Goal: Use online tool/utility: Utilize a website feature to perform a specific function

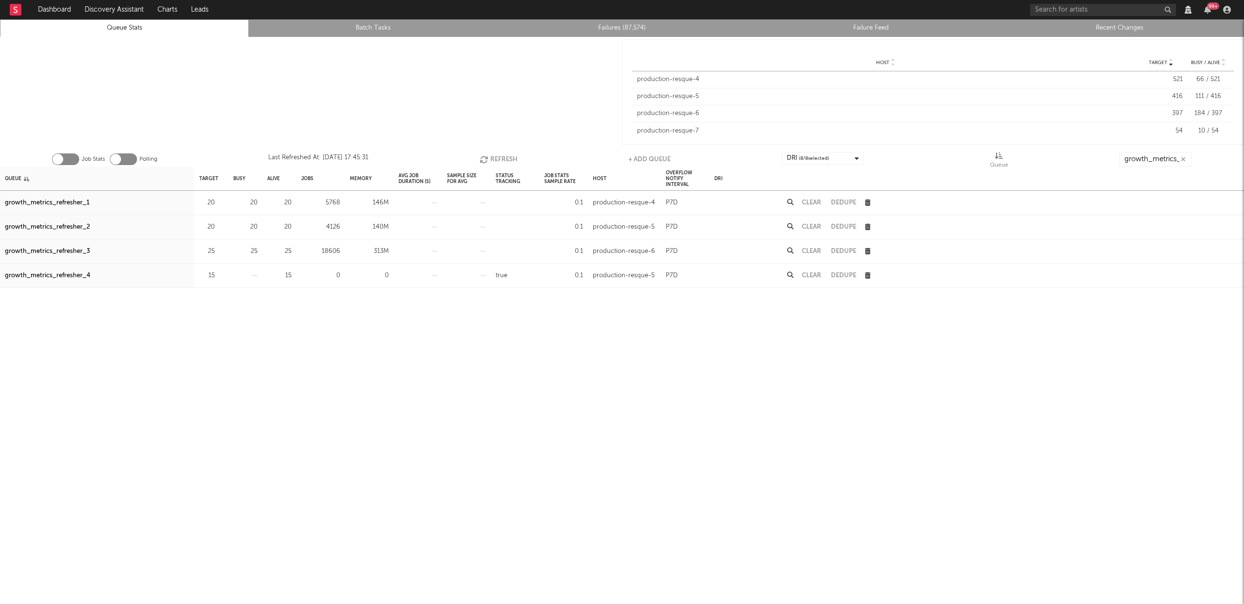
click at [514, 158] on button "Refresh" at bounding box center [499, 159] width 38 height 15
click at [79, 249] on div "growth_metrics_refresher_3" at bounding box center [47, 252] width 85 height 12
click at [74, 228] on div "growth_metrics_refresher_2" at bounding box center [47, 228] width 85 height 12
click at [62, 199] on div "growth_metrics_refresher_1" at bounding box center [47, 203] width 85 height 12
click at [484, 158] on icon "button" at bounding box center [485, 159] width 11 height 8
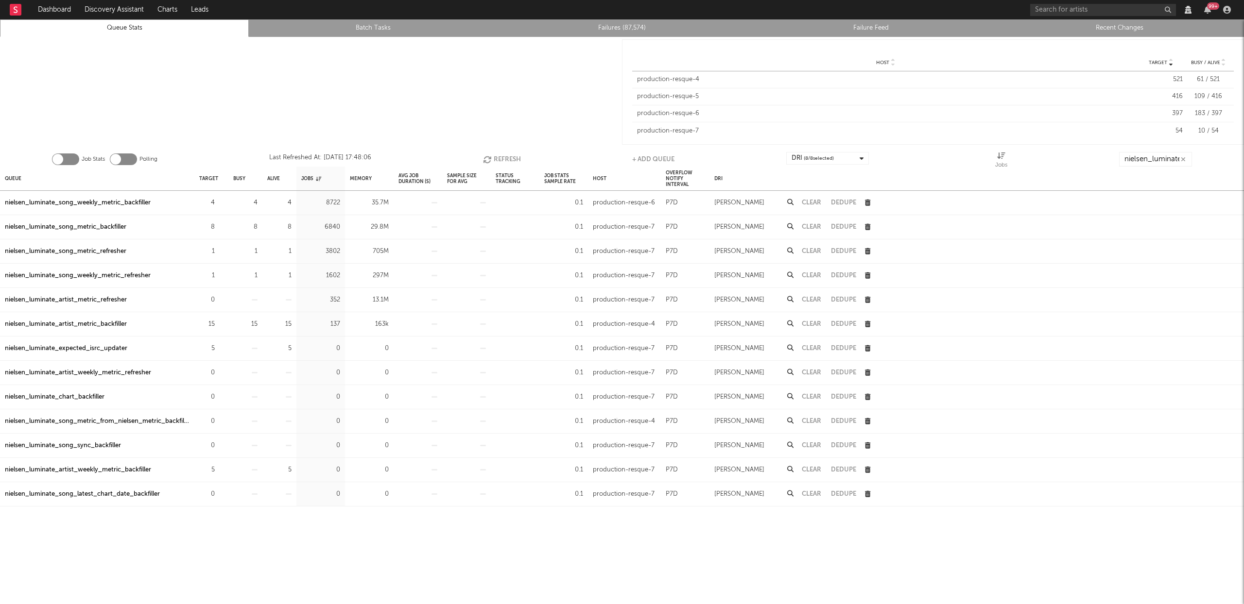
click at [495, 156] on button "Refresh" at bounding box center [502, 159] width 38 height 15
click at [496, 157] on button "Refresh" at bounding box center [501, 159] width 38 height 15
click at [491, 160] on icon "button" at bounding box center [487, 159] width 11 height 8
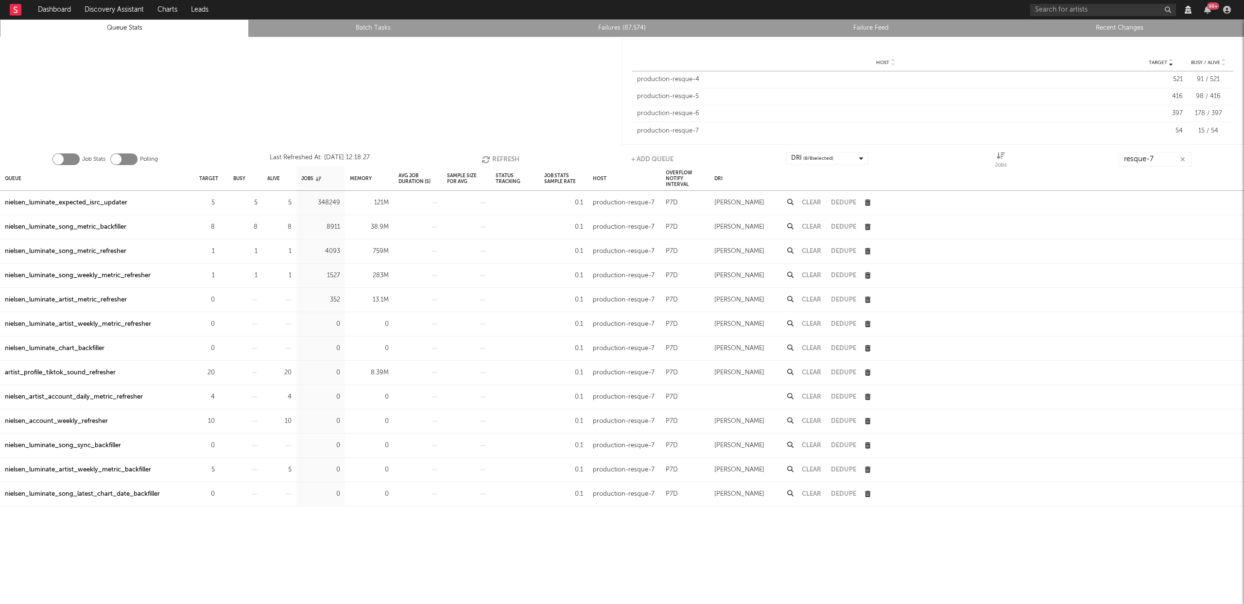
click at [83, 251] on div "nielsen_luminate_song_metric_refresher" at bounding box center [65, 252] width 121 height 12
click at [101, 230] on div "nielsen_luminate_song_metric_backfiller" at bounding box center [65, 228] width 121 height 12
click at [1161, 161] on input "resque-7" at bounding box center [1154, 159] width 73 height 15
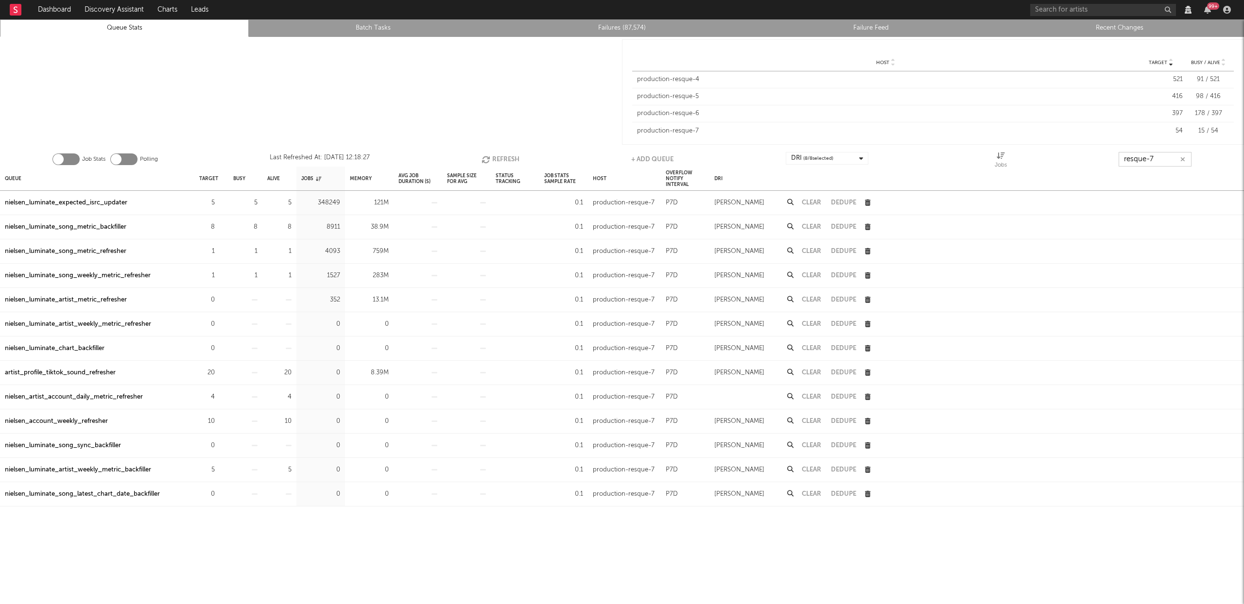
click at [1161, 161] on input "resque-7" at bounding box center [1154, 159] width 73 height 15
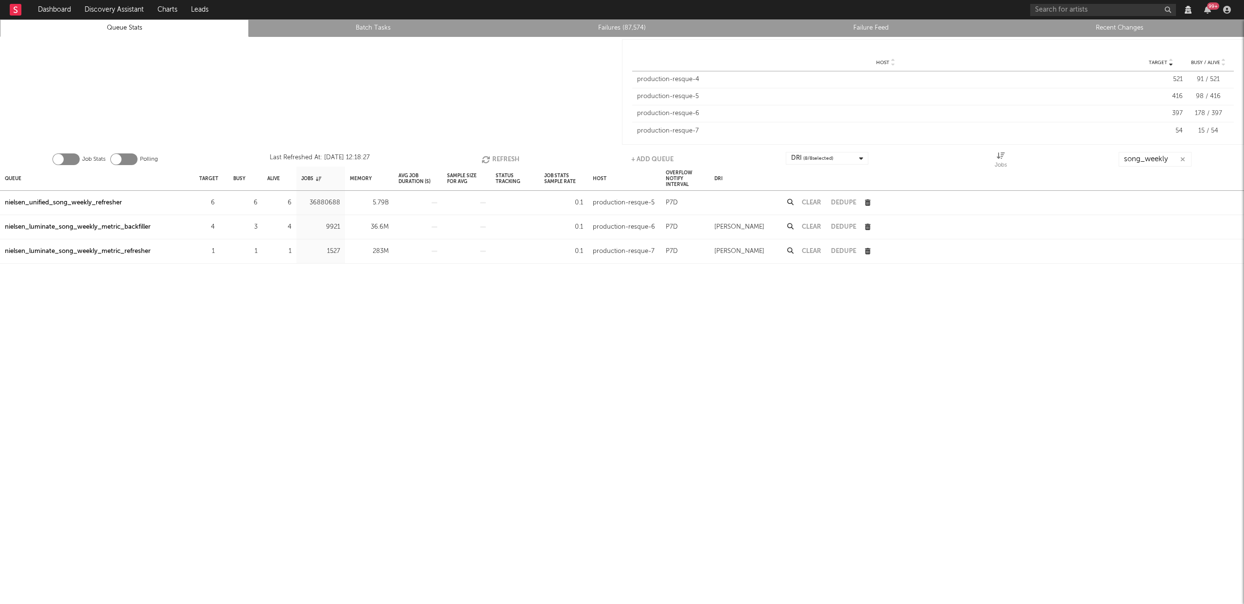
click at [130, 226] on div "nielsen_luminate_song_weekly_metric_backfiller" at bounding box center [78, 228] width 146 height 12
click at [505, 155] on button "Refresh" at bounding box center [500, 159] width 38 height 15
click at [1162, 159] on input "song_weekly" at bounding box center [1154, 159] width 73 height 15
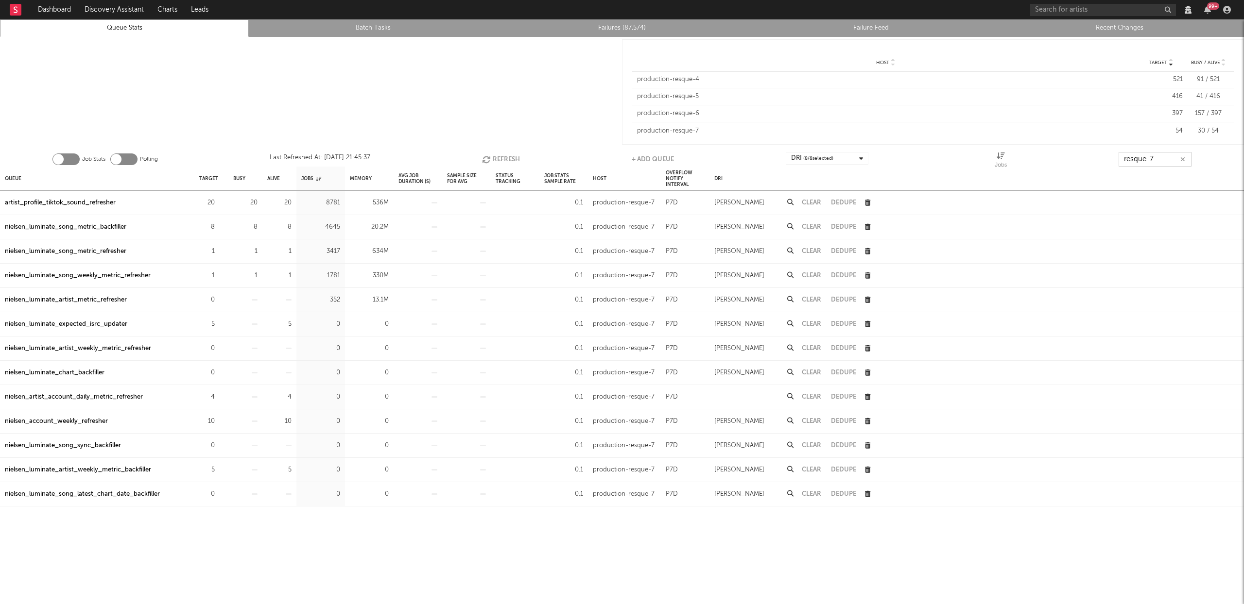
click at [509, 154] on button "Refresh" at bounding box center [501, 159] width 38 height 15
click at [70, 202] on div "artist_profile_tiktok_sound_refresher" at bounding box center [60, 203] width 111 height 12
click at [1163, 157] on input "resque-7" at bounding box center [1155, 159] width 73 height 15
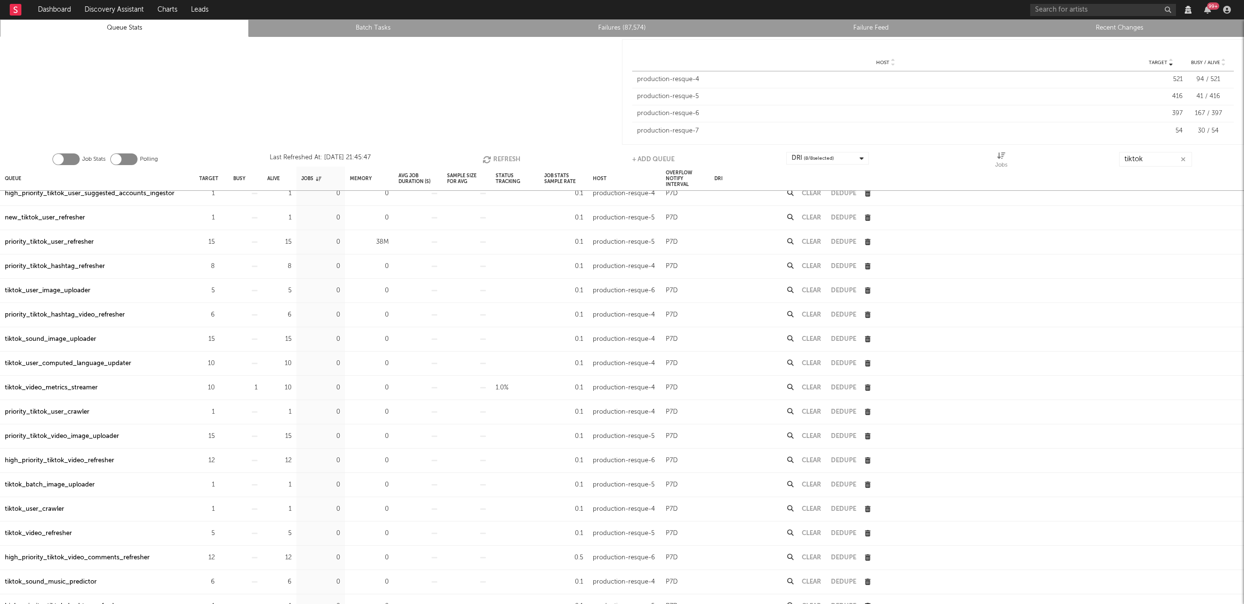
click at [106, 463] on div "high_priority_tiktok_video_refresher" at bounding box center [59, 461] width 109 height 12
click at [1150, 156] on input "tiktok" at bounding box center [1155, 159] width 73 height 15
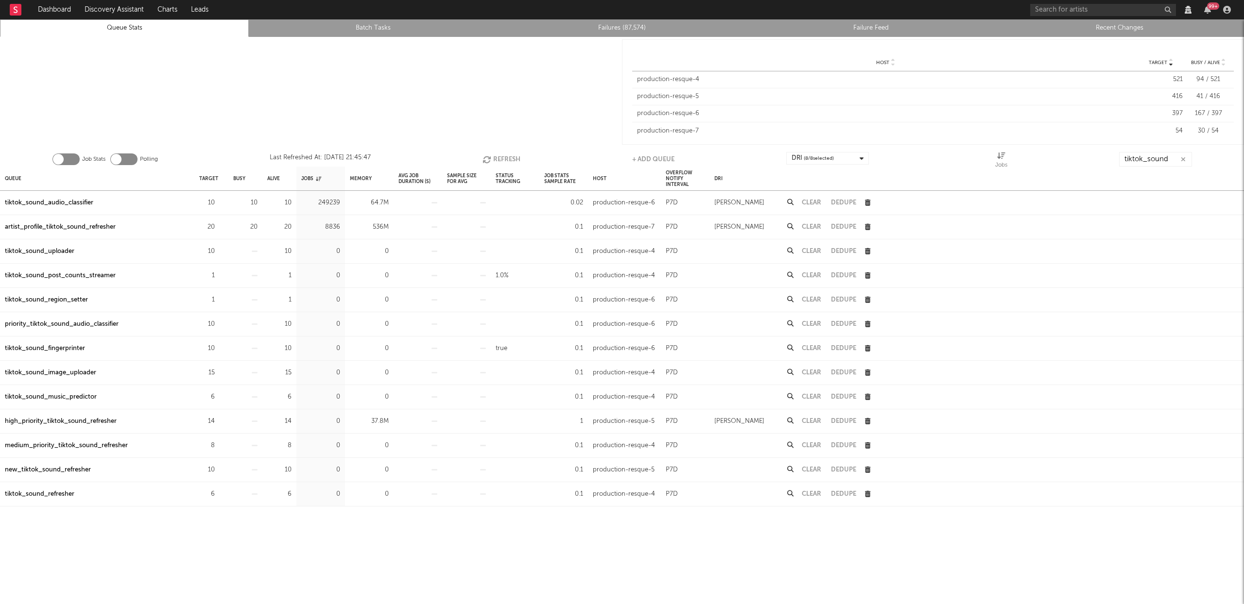
click at [86, 416] on div "high_priority_tiktok_sound_refresher" at bounding box center [61, 422] width 112 height 12
click at [1155, 156] on input "tiktok_sound" at bounding box center [1155, 159] width 73 height 15
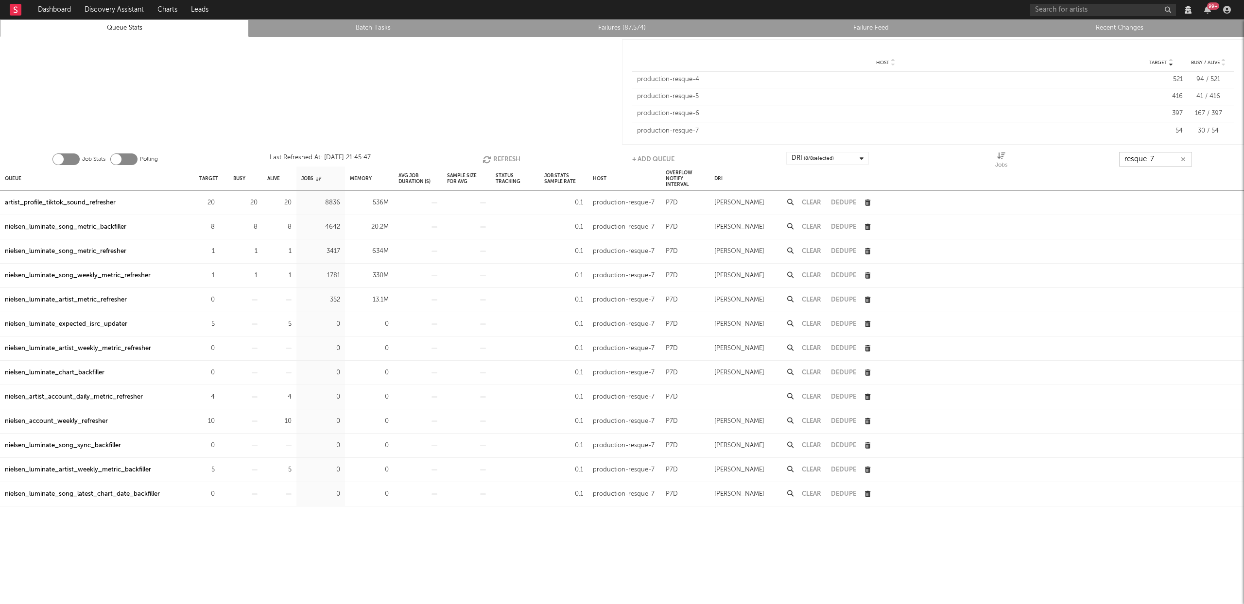
type input "resque-7"
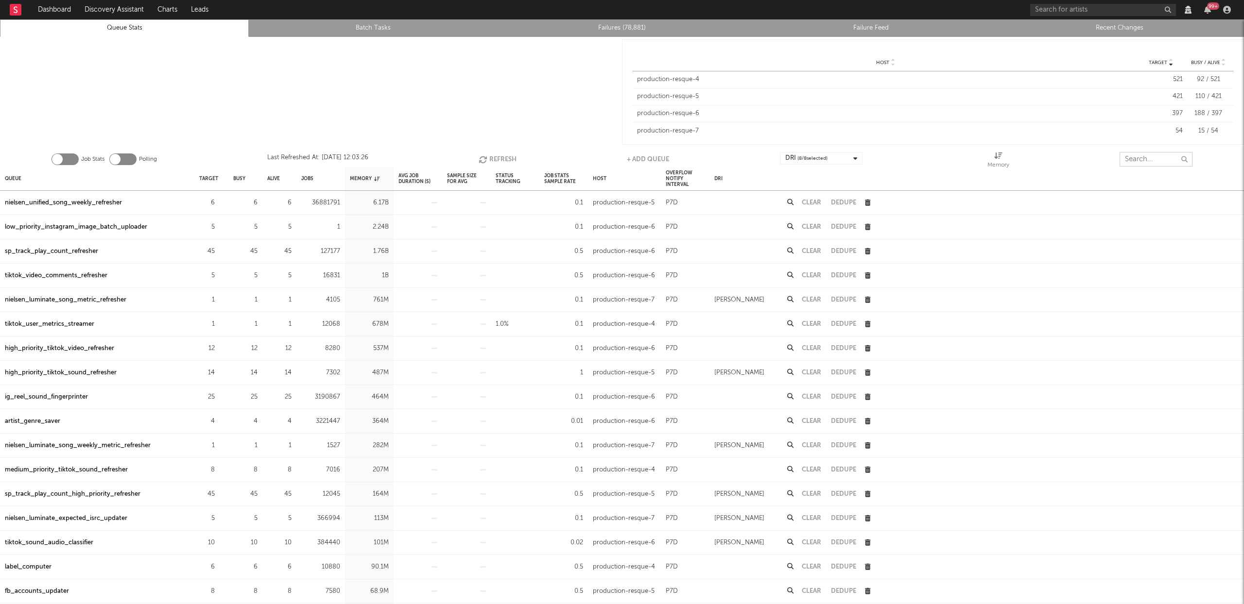
click at [1154, 162] on input "text" at bounding box center [1155, 159] width 73 height 15
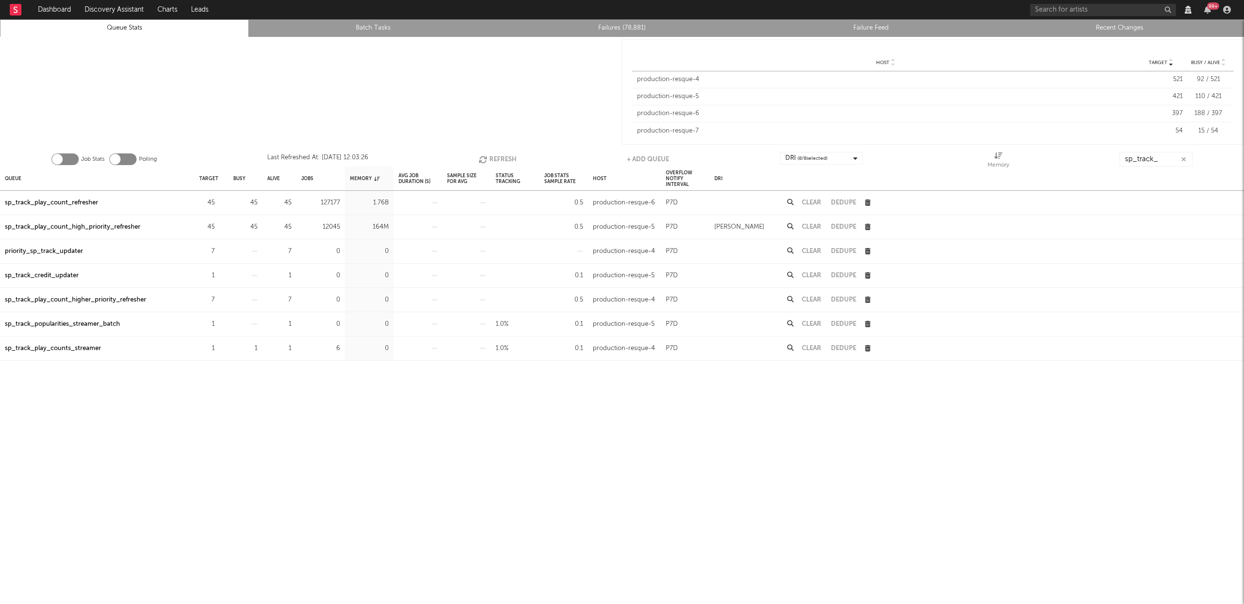
click at [120, 228] on div "sp_track_play_count_high_priority_refresher" at bounding box center [73, 228] width 136 height 12
click at [505, 158] on button "Refresh" at bounding box center [498, 159] width 38 height 15
click at [85, 201] on div "sp_track_play_count_refresher" at bounding box center [51, 203] width 93 height 12
click at [1160, 159] on input "sp_track_" at bounding box center [1155, 159] width 73 height 15
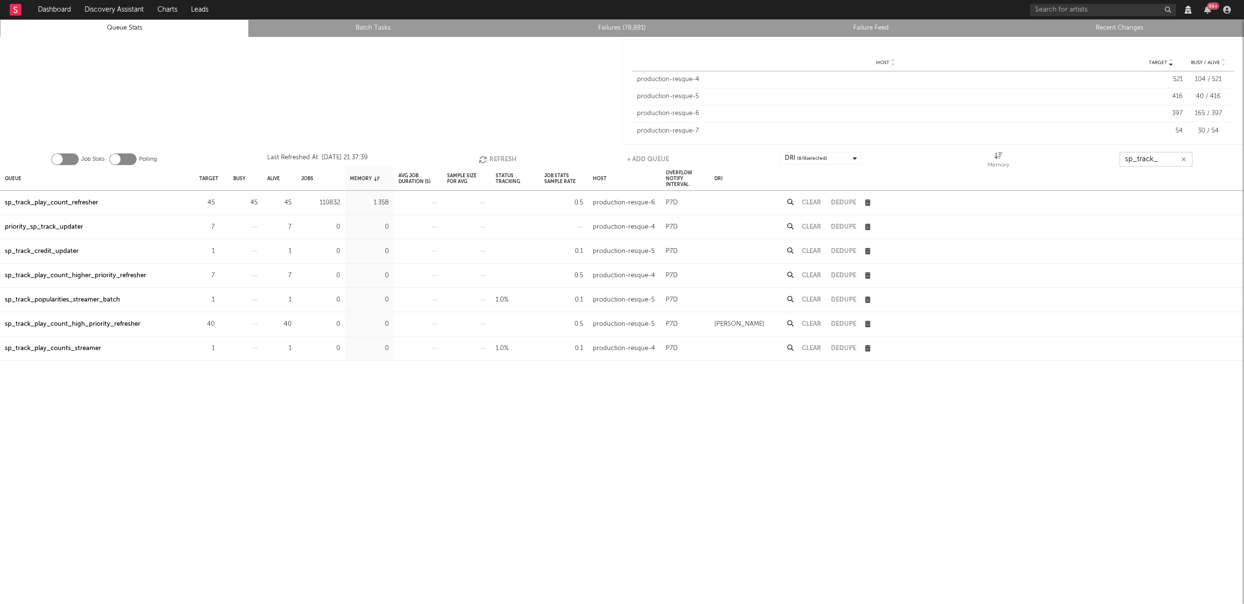
click at [1160, 159] on input "sp_track_" at bounding box center [1155, 159] width 73 height 15
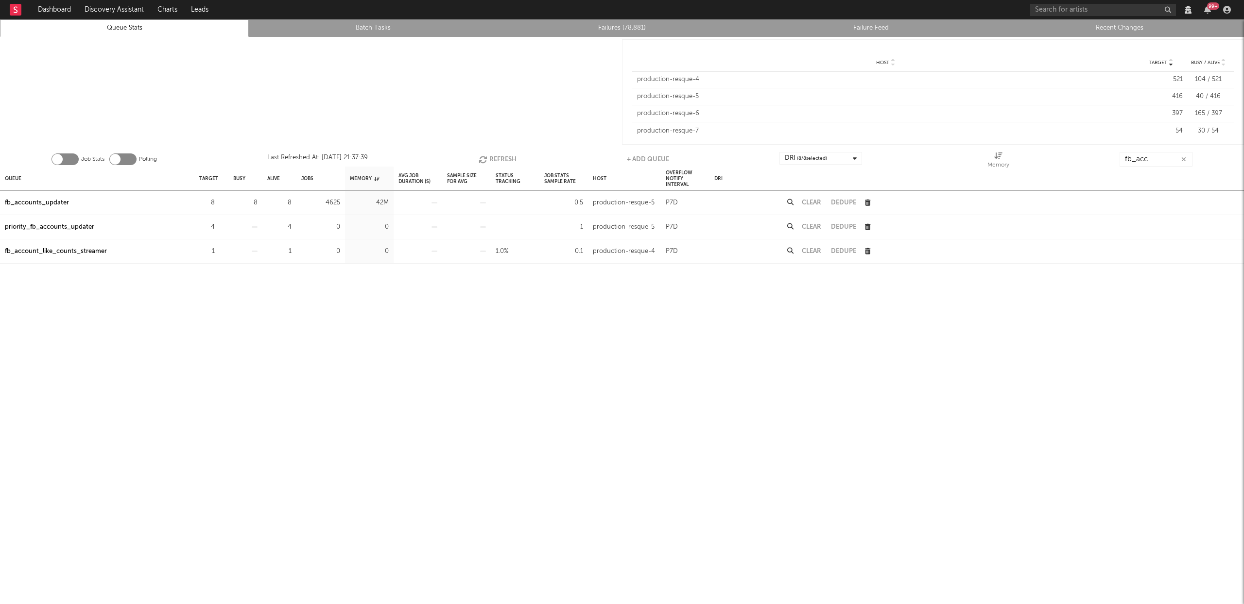
click at [60, 203] on div "fb_accounts_updater" at bounding box center [37, 203] width 64 height 12
click at [1164, 155] on input "fb_acc" at bounding box center [1155, 159] width 73 height 15
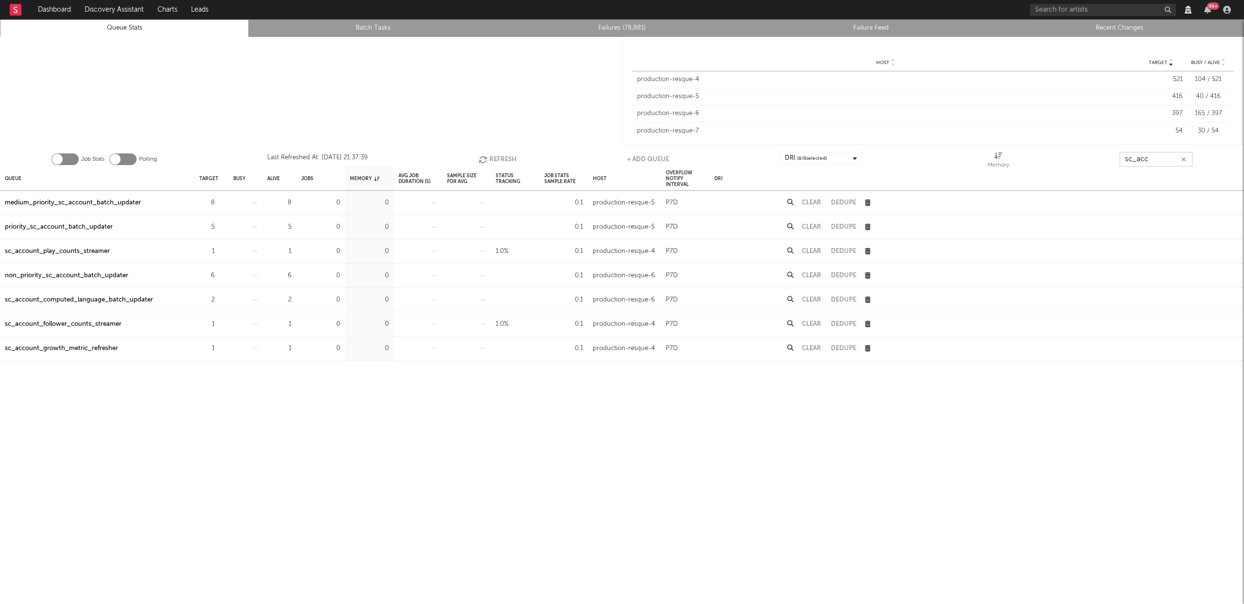
click at [505, 156] on button "Refresh" at bounding box center [498, 159] width 38 height 15
type input "sc_acc"
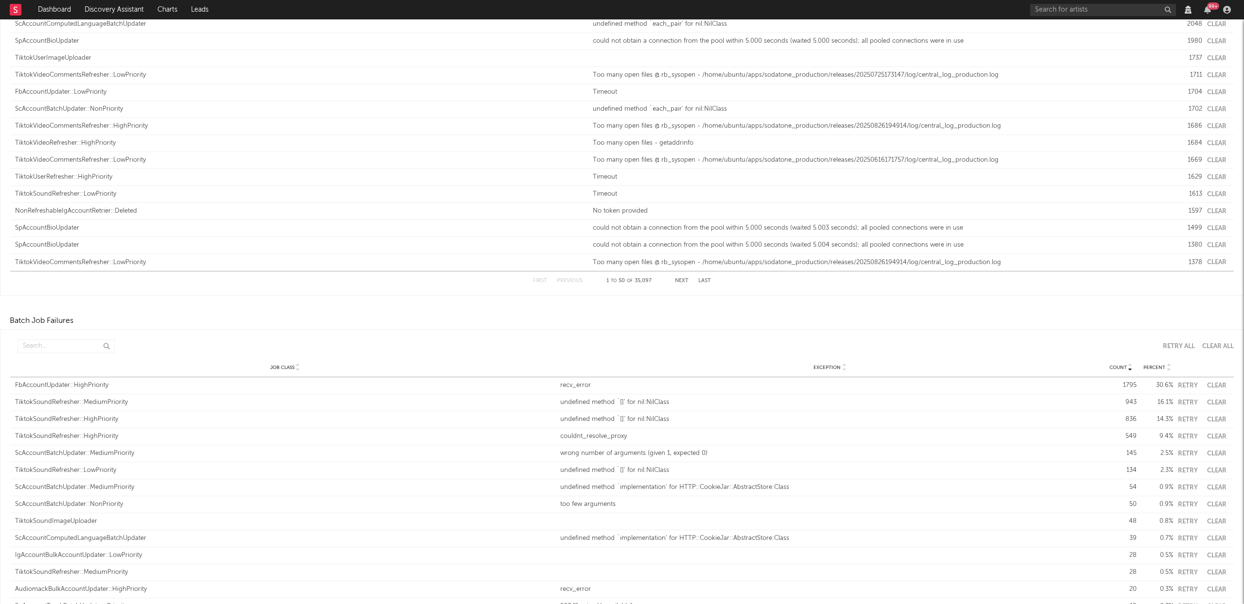
scroll to position [1044, 0]
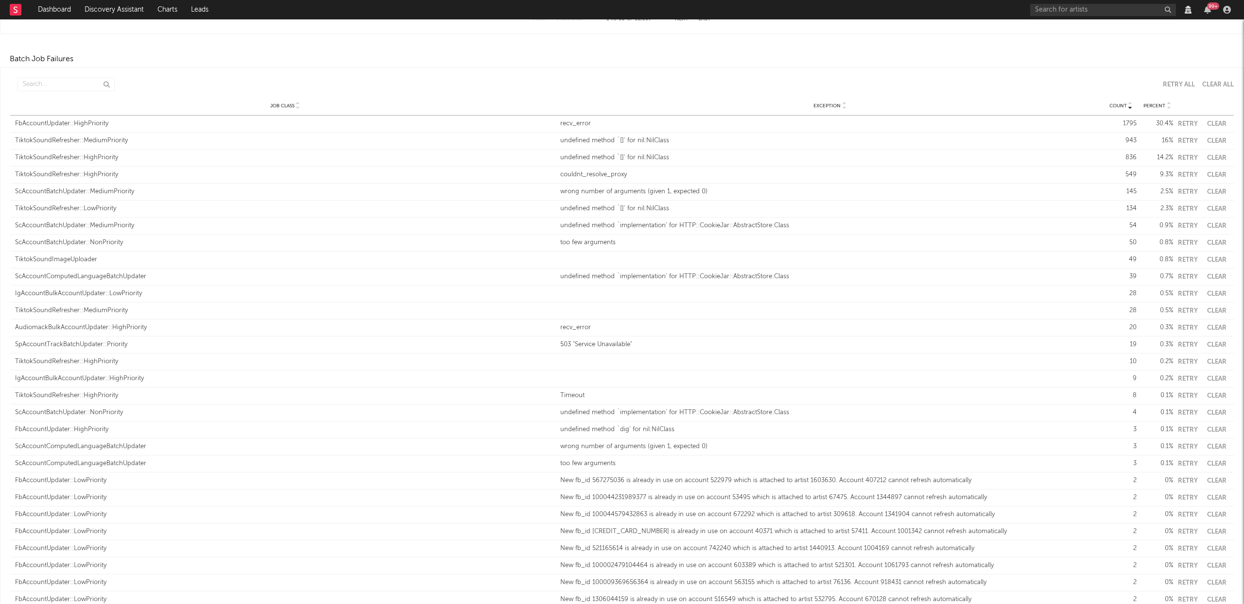
scroll to position [1106, 0]
click at [43, 79] on input "text" at bounding box center [65, 78] width 97 height 14
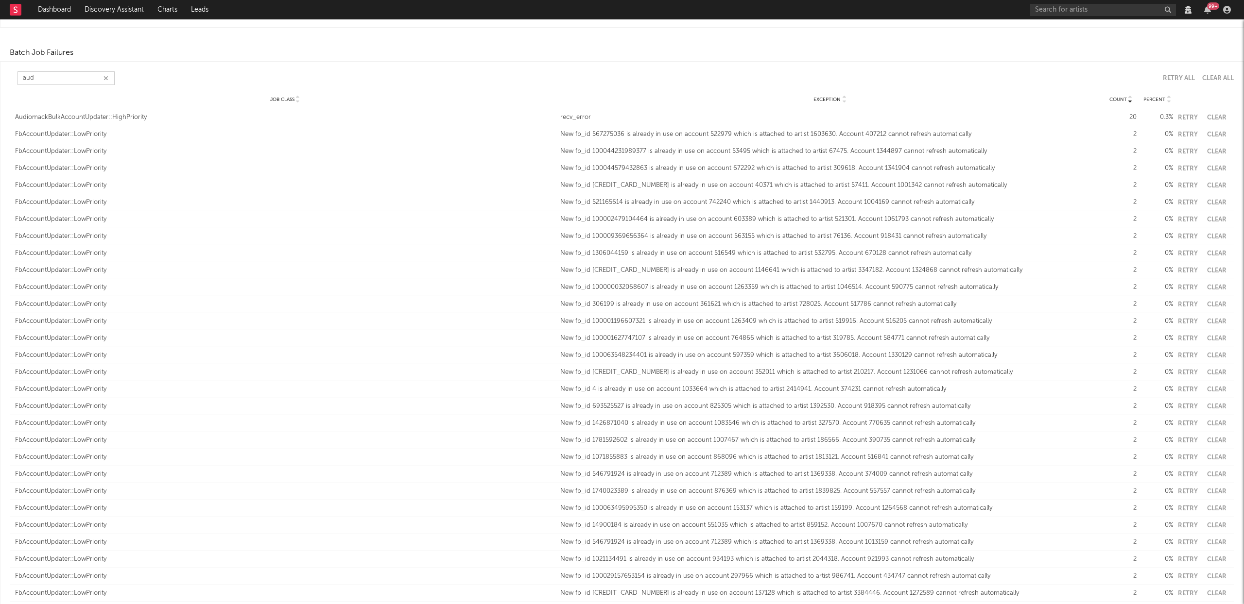
scroll to position [655, 0]
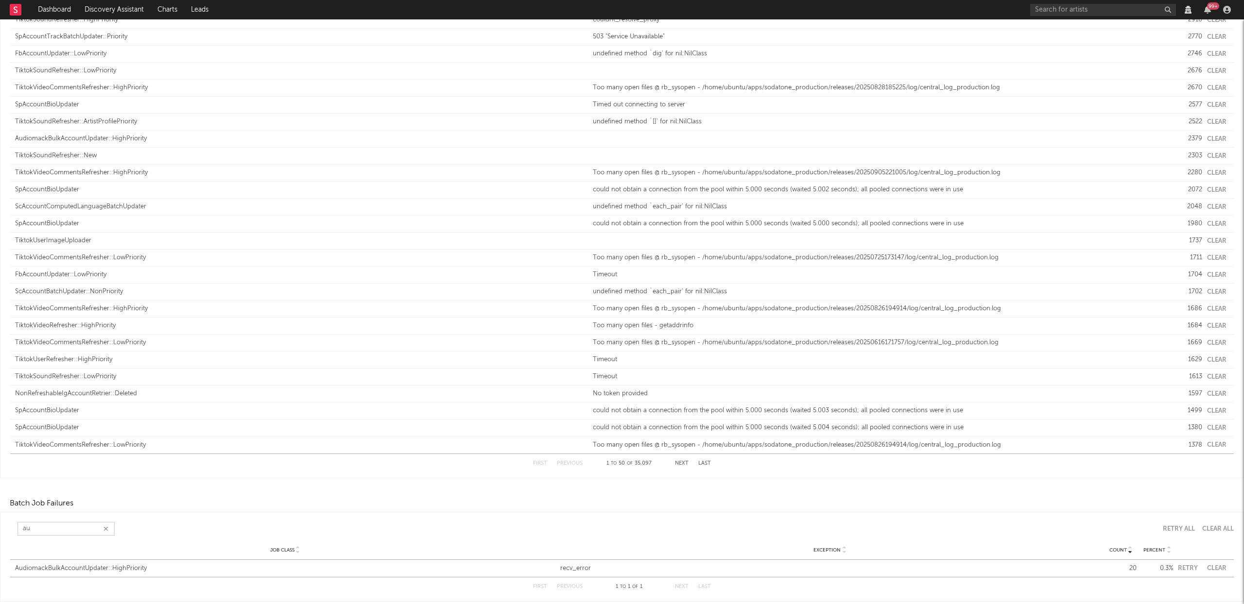
type input "a"
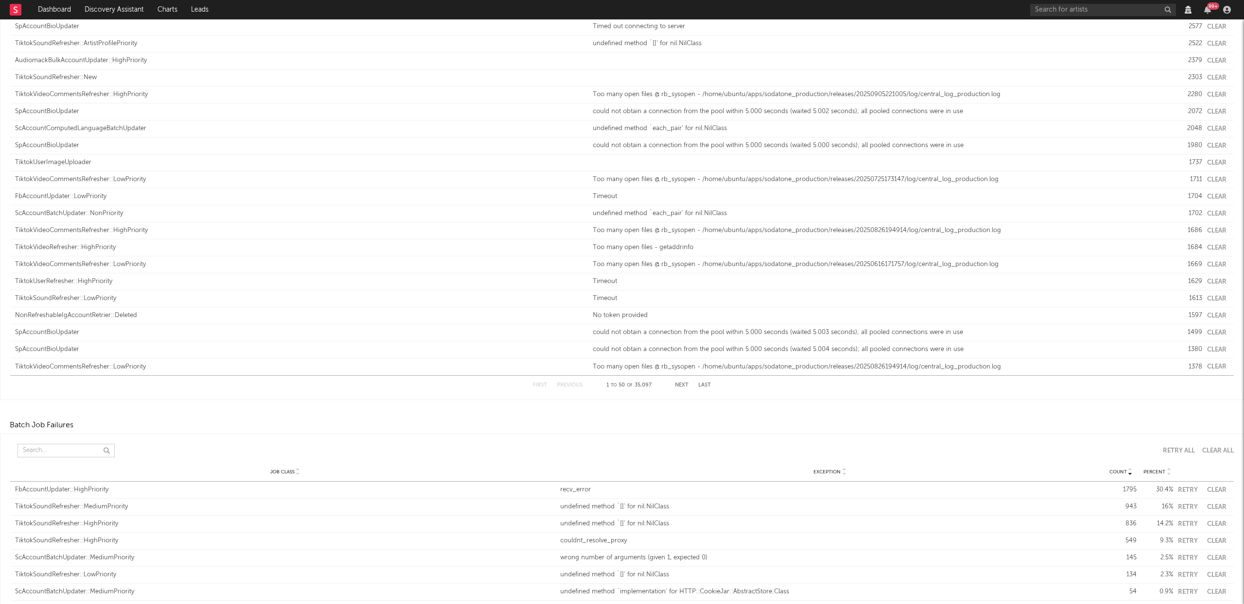
scroll to position [0, 0]
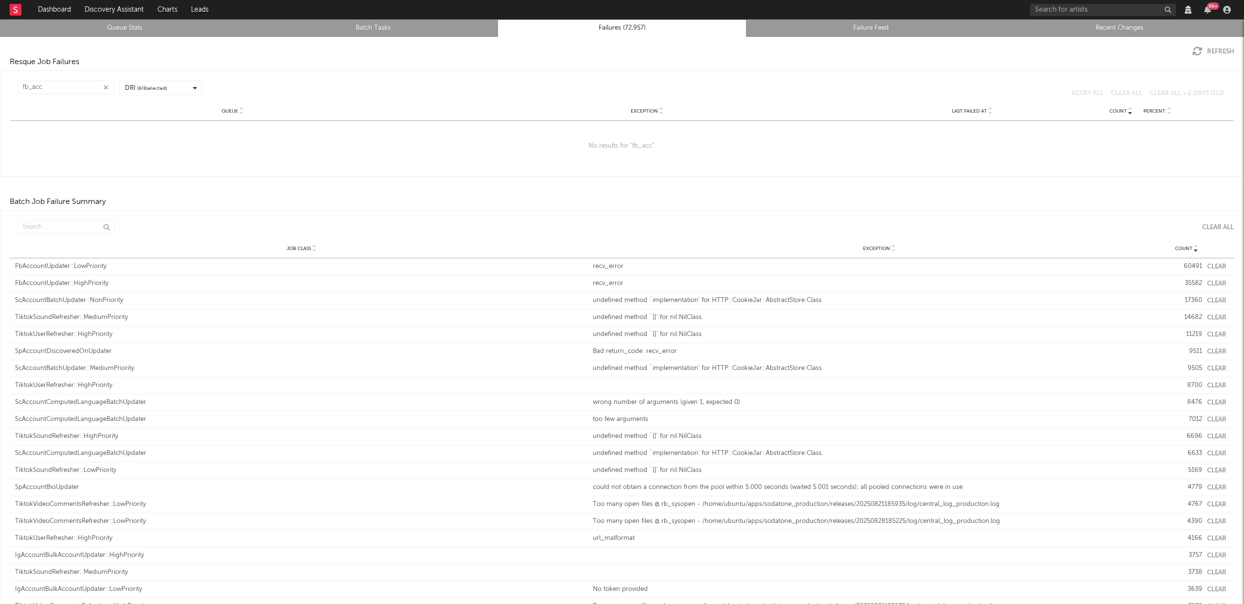
click at [104, 85] on icon "button" at bounding box center [105, 88] width 5 height 6
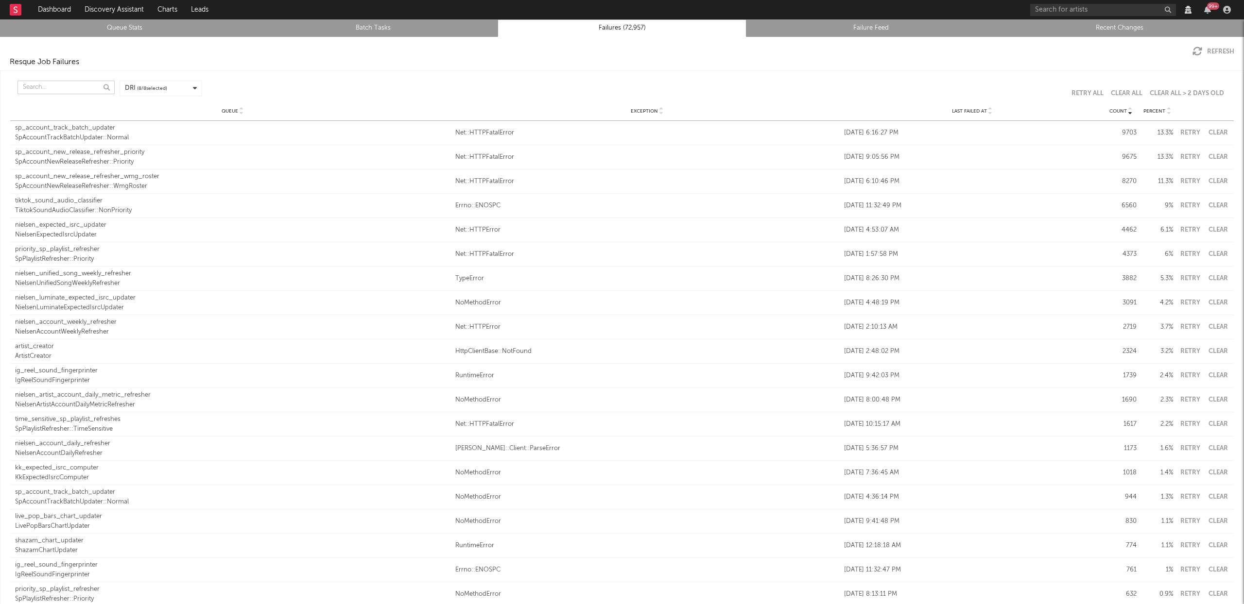
click at [61, 86] on input "text" at bounding box center [65, 88] width 97 height 14
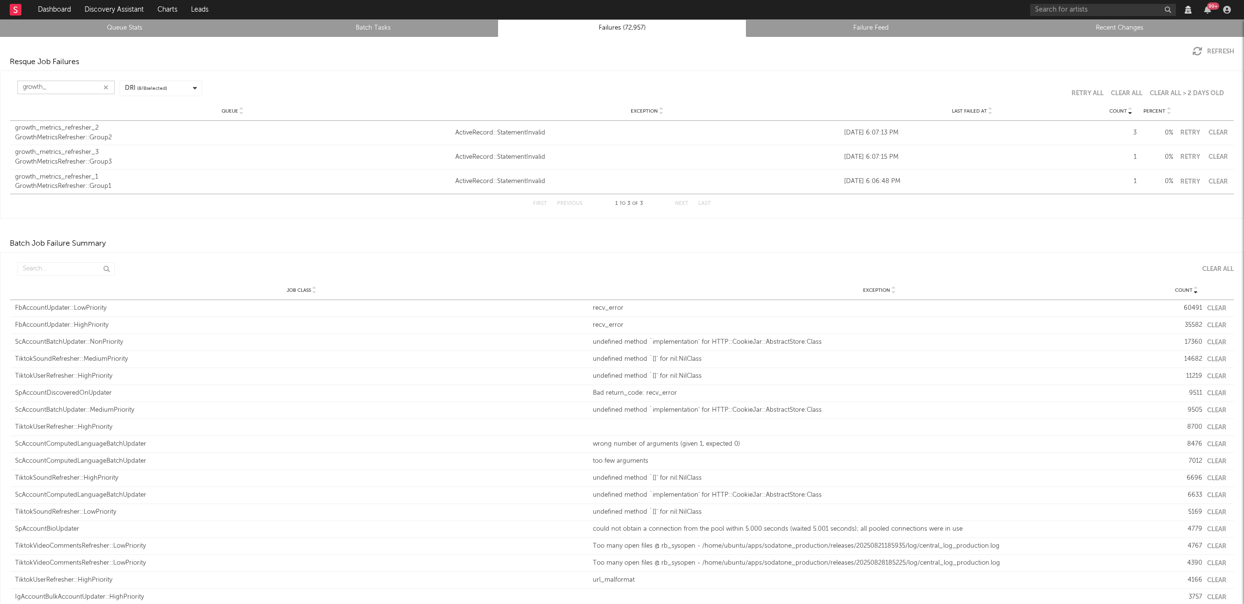
click at [1185, 132] on button "Retry" at bounding box center [1190, 133] width 24 height 6
type input "growth_"
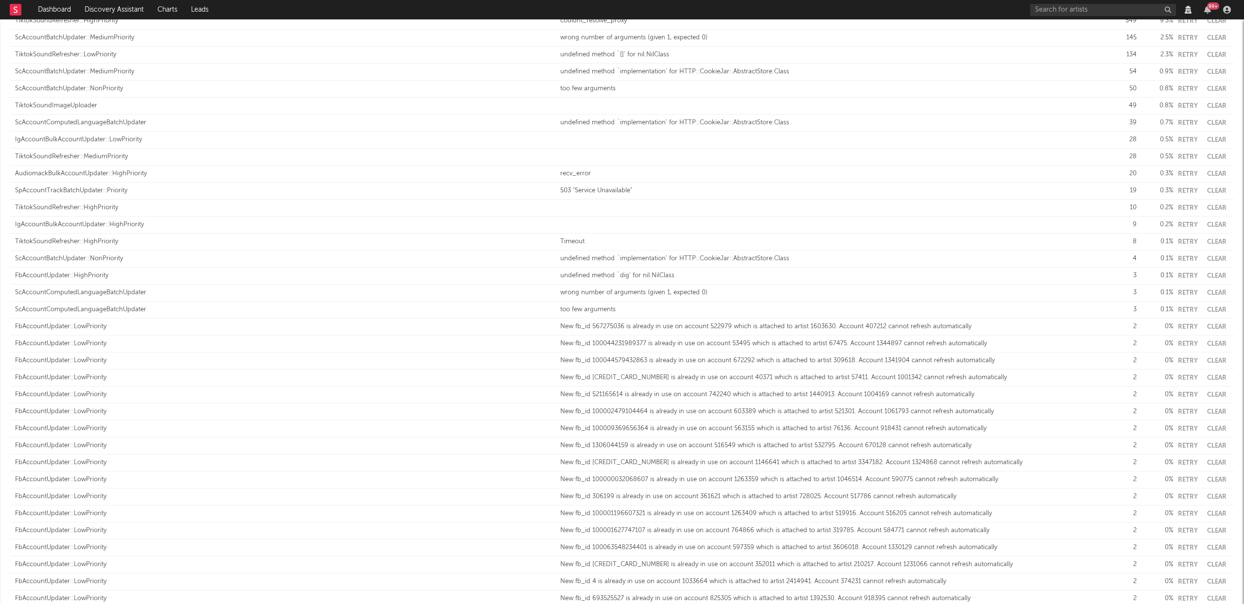
scroll to position [1506, 0]
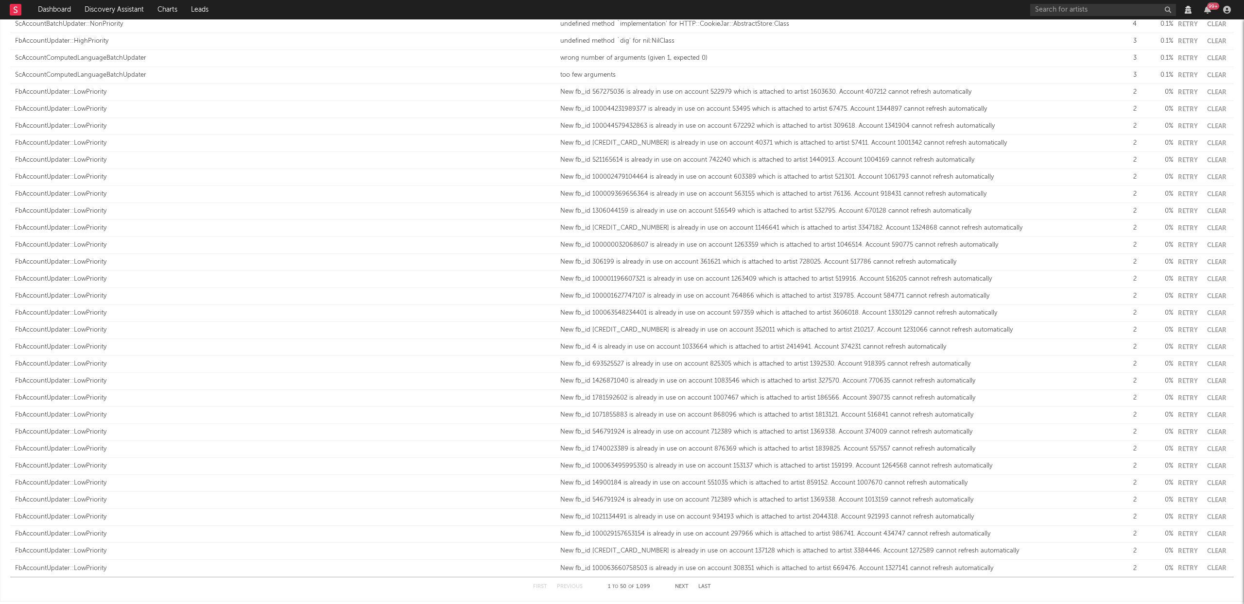
click at [680, 587] on button "Next" at bounding box center [682, 586] width 14 height 5
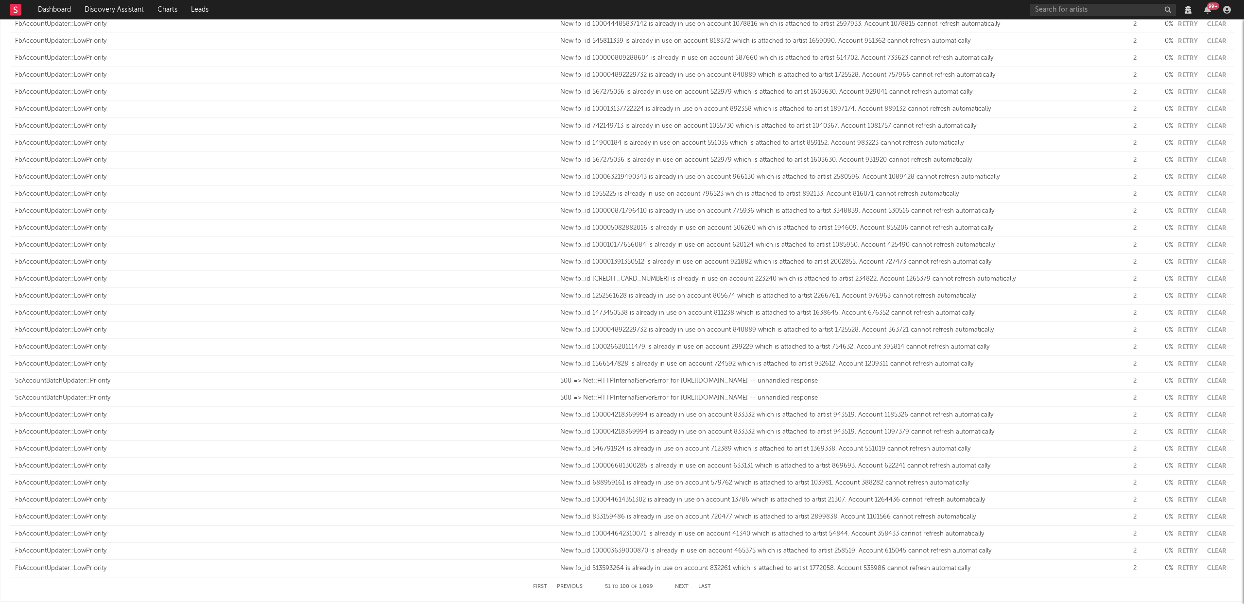
click at [675, 585] on button "Next" at bounding box center [682, 586] width 14 height 5
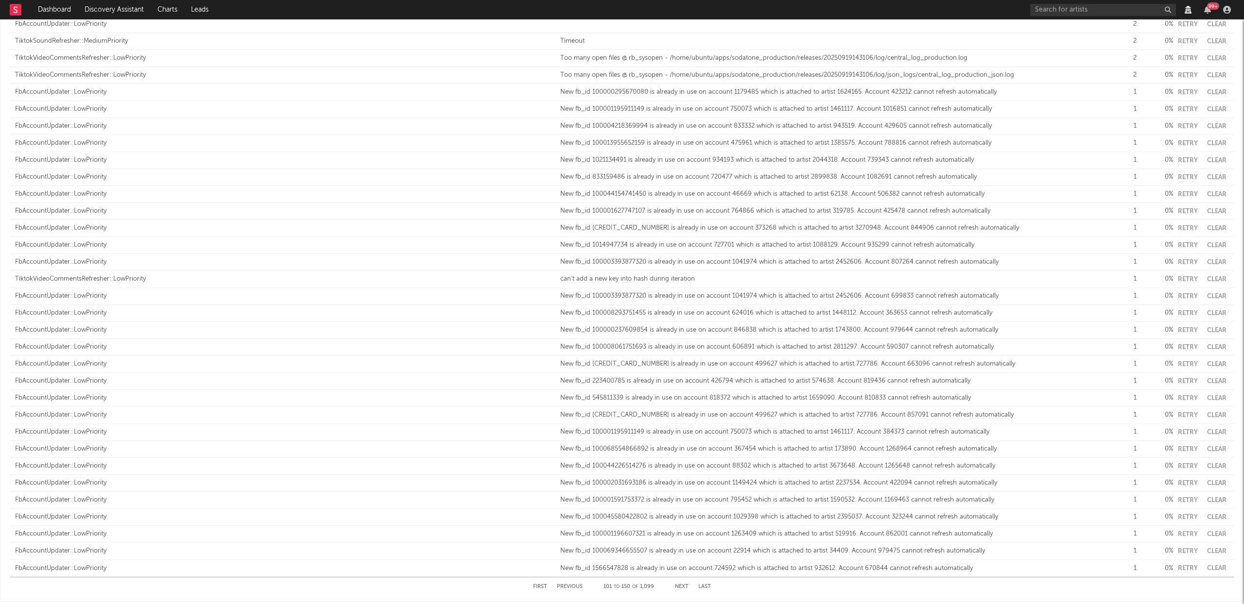
click at [676, 586] on button "Next" at bounding box center [682, 586] width 14 height 5
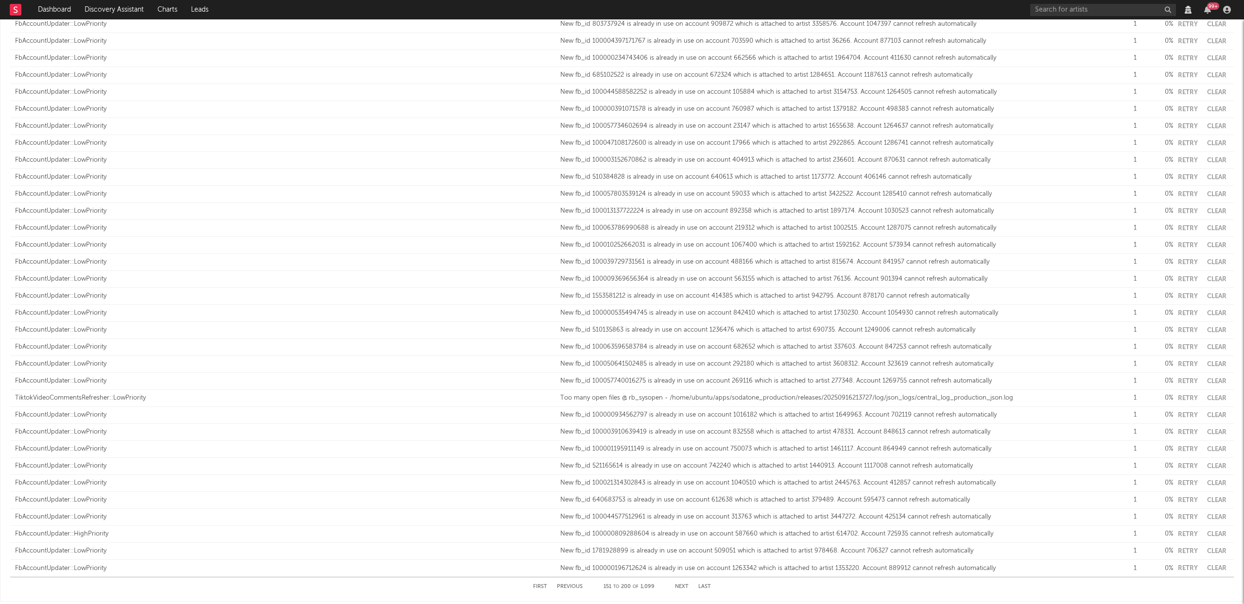
click at [681, 588] on button "Next" at bounding box center [682, 586] width 14 height 5
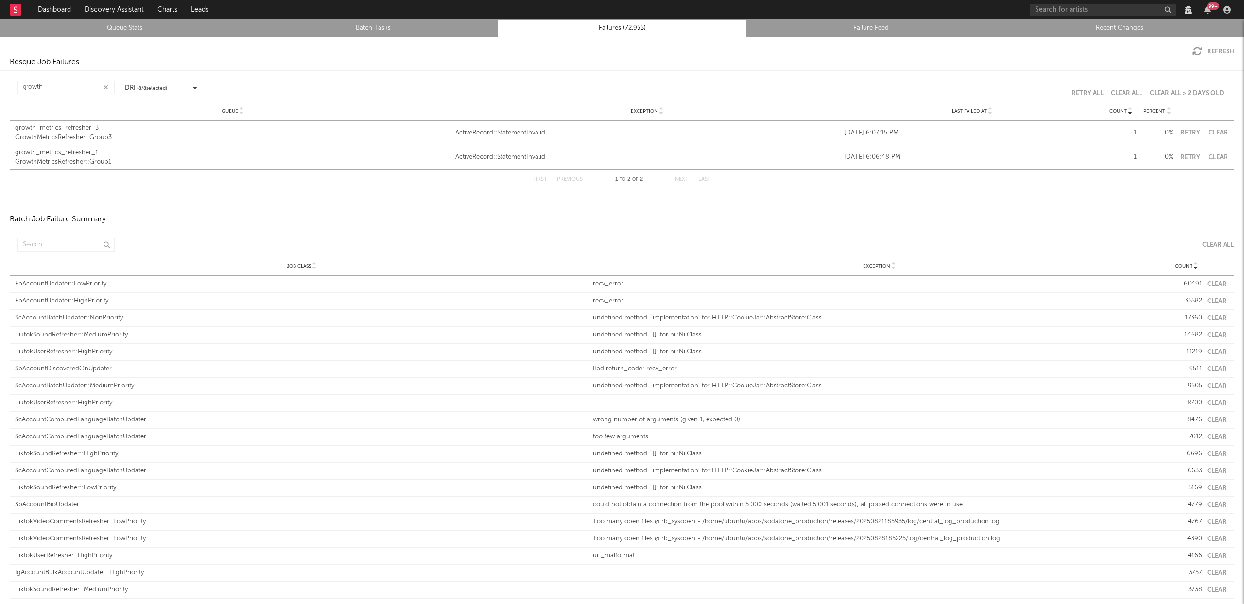
click at [1189, 133] on button "Retry" at bounding box center [1190, 133] width 24 height 6
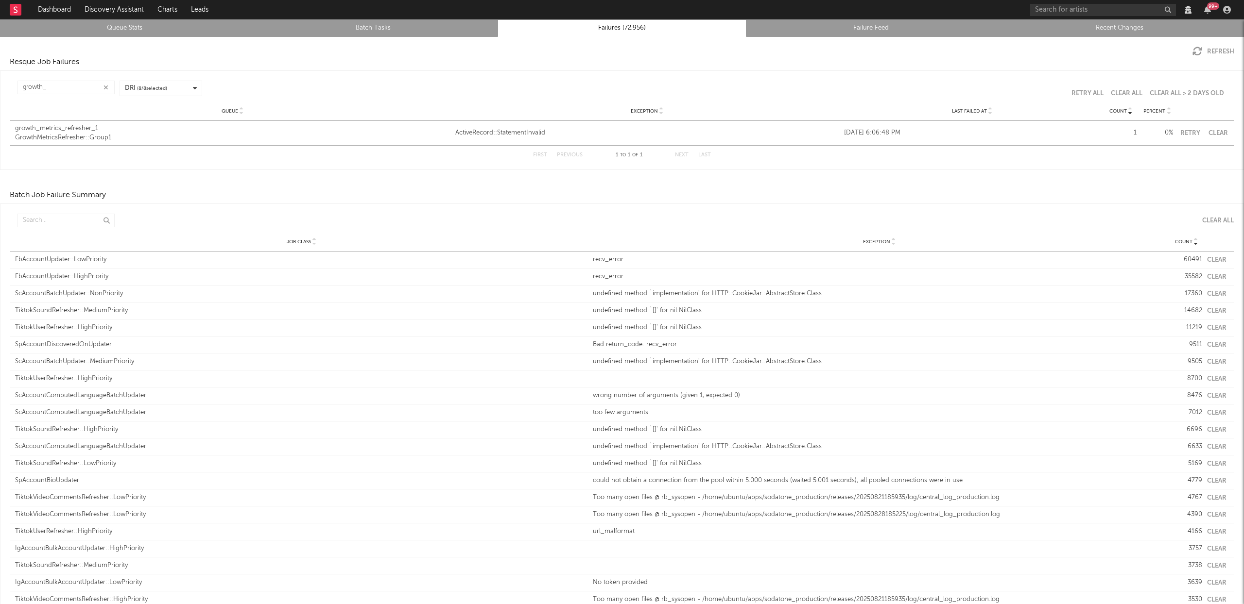
click at [1184, 131] on button "Retry" at bounding box center [1190, 133] width 24 height 6
